Goal: Navigation & Orientation: Find specific page/section

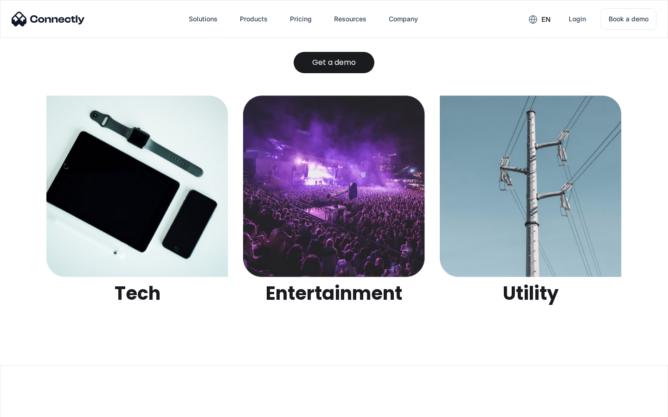
scroll to position [2926, 0]
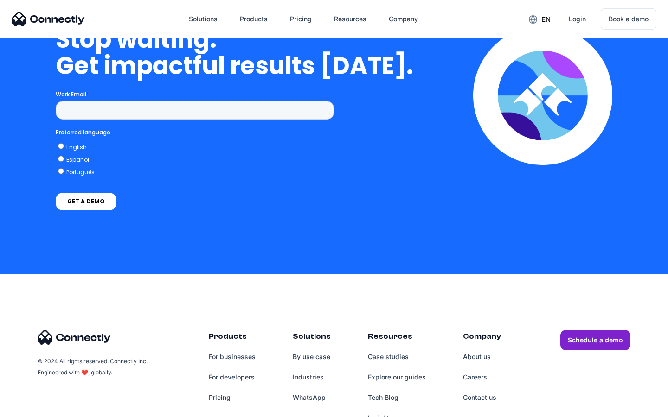
scroll to position [3815, 0]
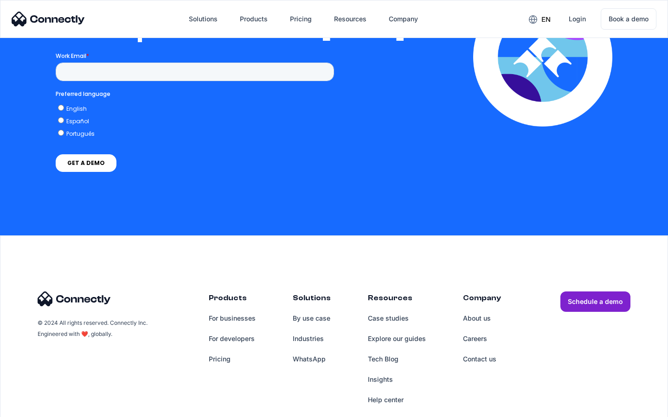
scroll to position [2028, 0]
